Goal: Task Accomplishment & Management: Use online tool/utility

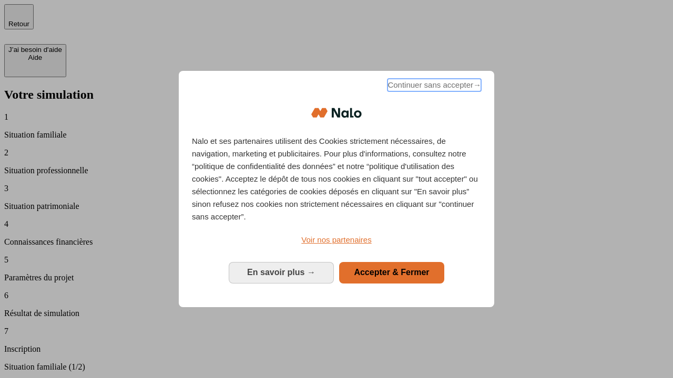
click at [433, 87] on span "Continuer sans accepter →" at bounding box center [434, 85] width 94 height 13
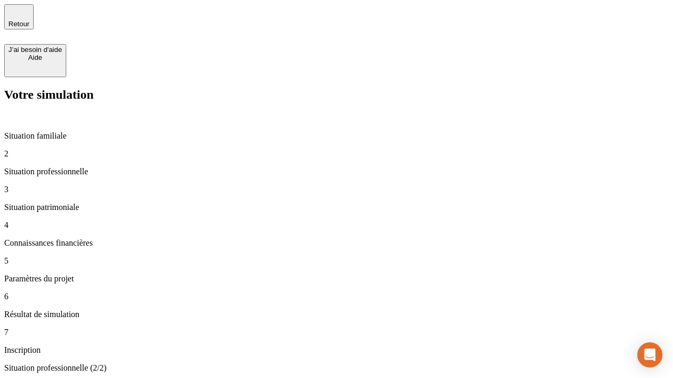
type input "30 000"
